Goal: Go to known website: Access a specific website the user already knows

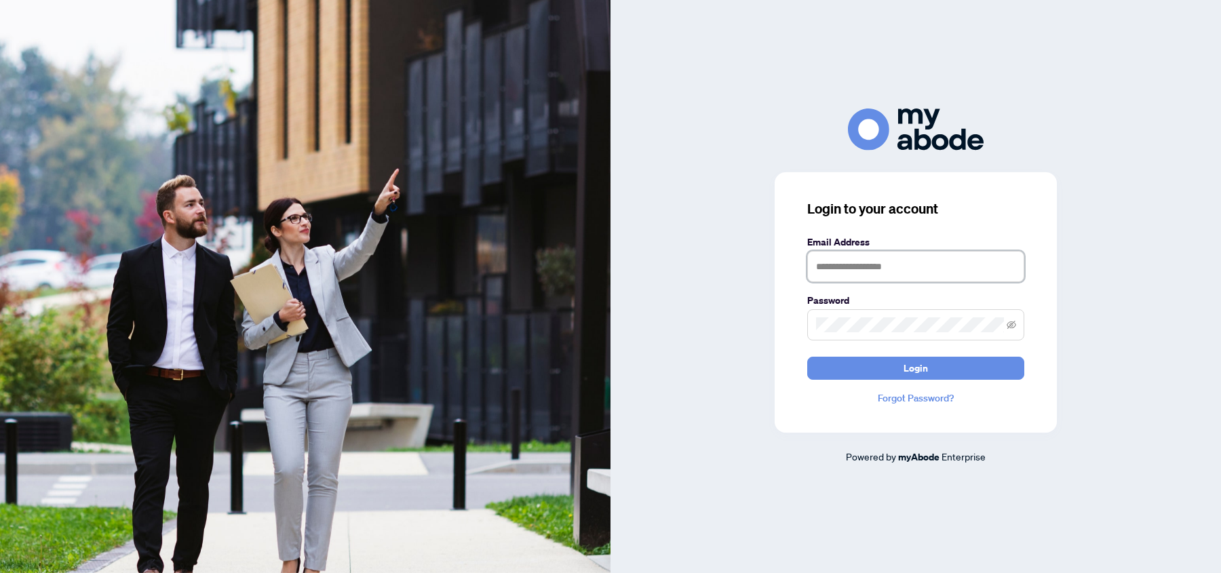
click at [832, 269] on input "text" at bounding box center [915, 266] width 217 height 31
type input "**********"
click at [871, 316] on span at bounding box center [915, 324] width 217 height 31
click at [1005, 323] on span at bounding box center [915, 324] width 217 height 31
click at [1009, 323] on icon "eye-invisible" at bounding box center [1011, 324] width 9 height 9
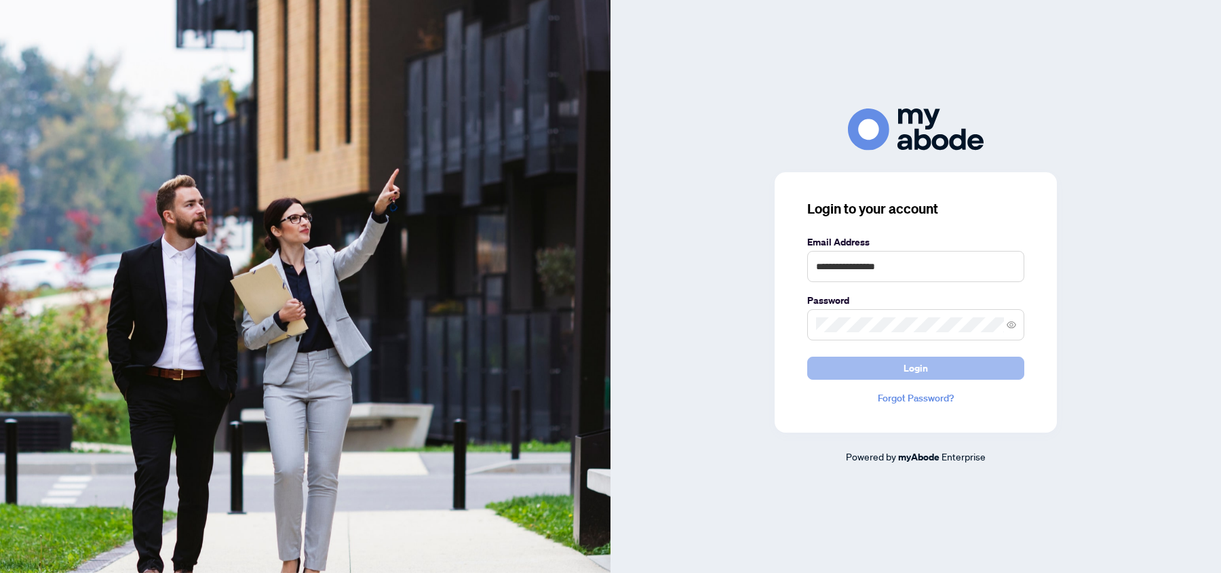
click at [923, 372] on span "Login" at bounding box center [916, 369] width 24 height 22
